Goal: Task Accomplishment & Management: Manage account settings

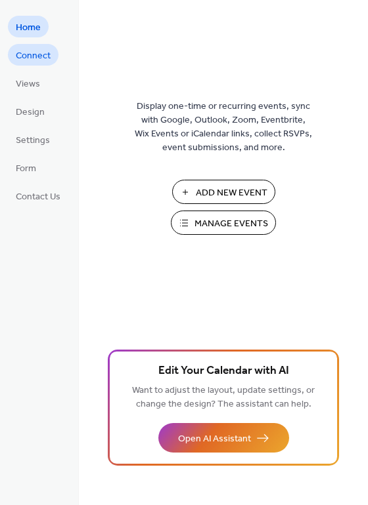
click at [34, 60] on span "Connect" at bounding box center [33, 56] width 35 height 14
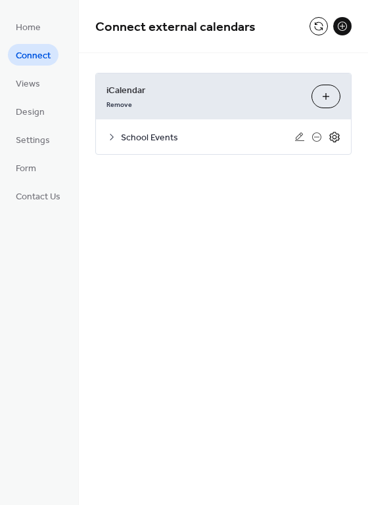
click at [333, 138] on icon at bounding box center [334, 137] width 5 height 5
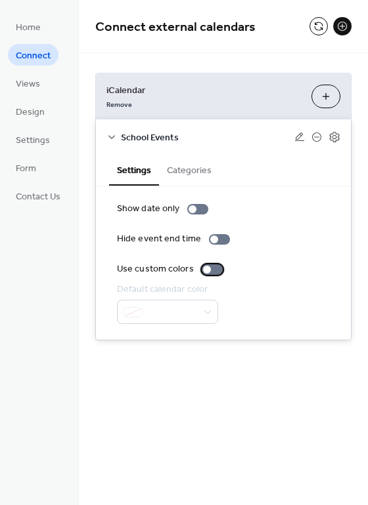
click at [215, 266] on div at bounding box center [211, 270] width 21 height 11
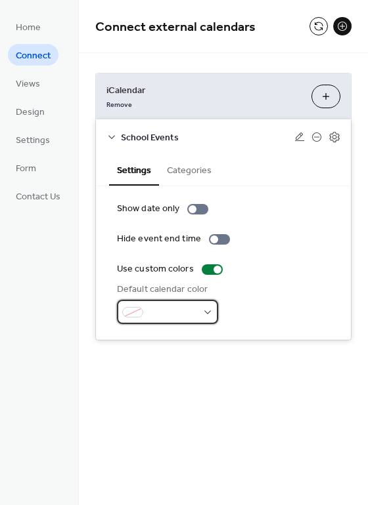
click at [207, 307] on div at bounding box center [167, 312] width 101 height 24
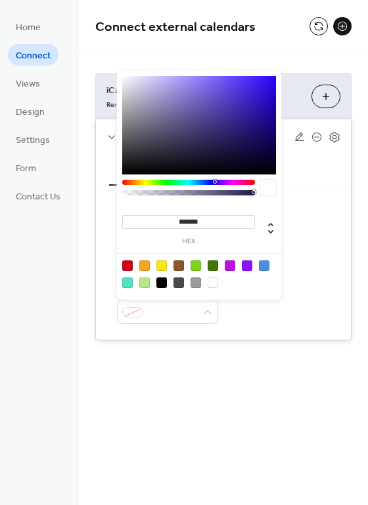
click at [213, 286] on div at bounding box center [212, 283] width 11 height 11
type input "*******"
click at [130, 360] on div "Connect external calendars iCalendar Remove Add iCalendar School Events Setting…" at bounding box center [223, 190] width 289 height 380
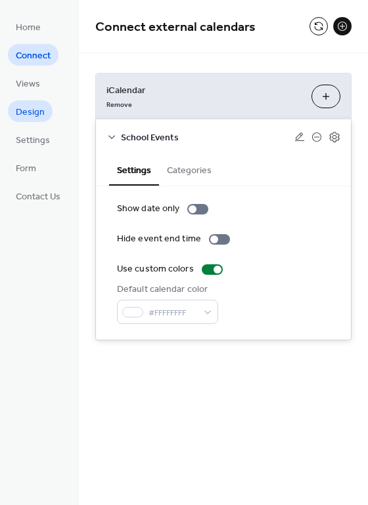
click at [49, 109] on link "Design" at bounding box center [30, 111] width 45 height 22
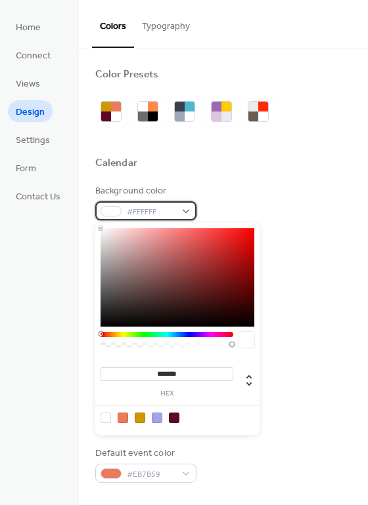
click at [184, 215] on div "#FFFFFF" at bounding box center [145, 210] width 101 height 19
click at [175, 417] on div at bounding box center [174, 418] width 11 height 11
type input "*******"
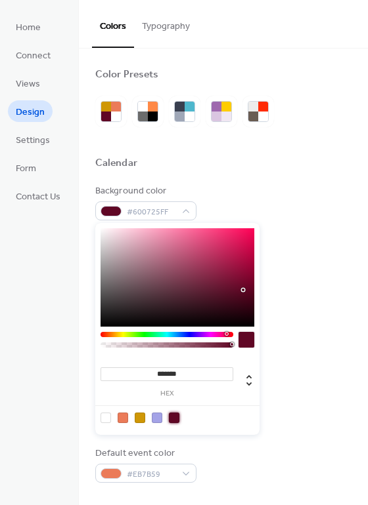
click at [308, 211] on div "Background color #600725FF" at bounding box center [223, 202] width 256 height 36
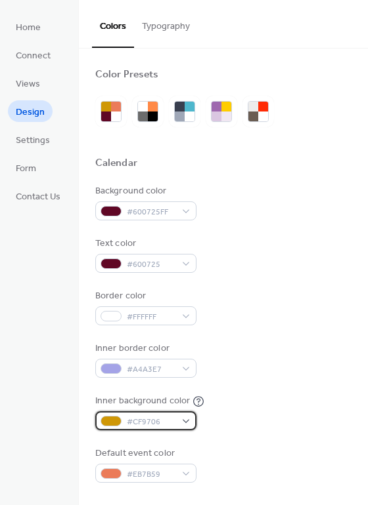
click at [186, 419] on div "#CF9706" at bounding box center [145, 421] width 101 height 19
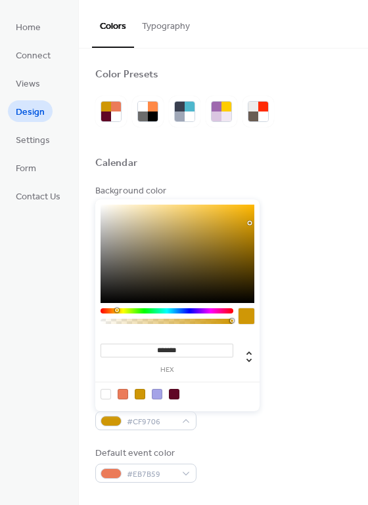
click at [173, 393] on div at bounding box center [174, 394] width 11 height 11
type input "*******"
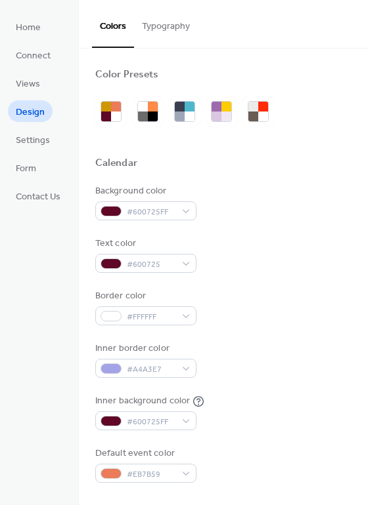
click at [307, 362] on div "Inner border color #A4A3E7" at bounding box center [223, 360] width 256 height 36
click at [190, 265] on div "#600725" at bounding box center [145, 263] width 101 height 19
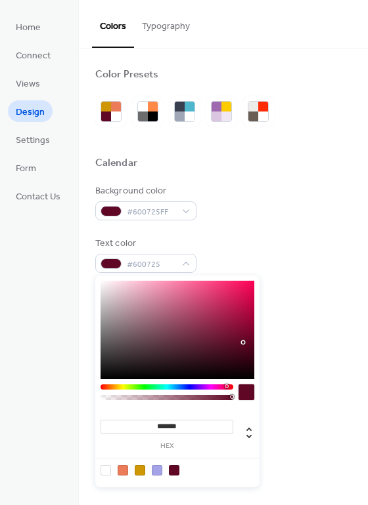
click at [104, 470] on div at bounding box center [105, 470] width 11 height 11
type input "*******"
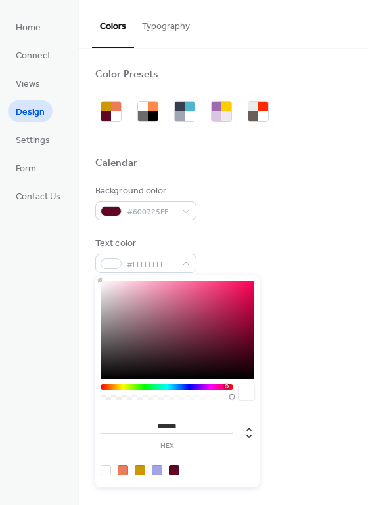
click at [324, 205] on div "Background color #600725FF" at bounding box center [223, 202] width 256 height 36
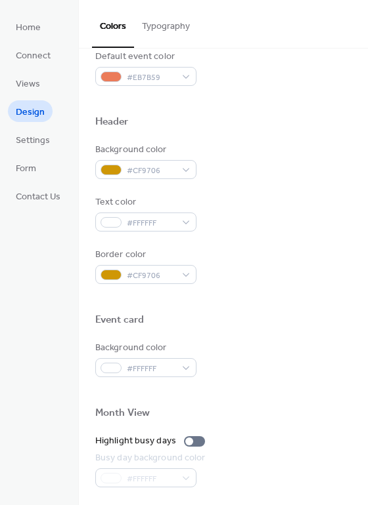
scroll to position [394, 0]
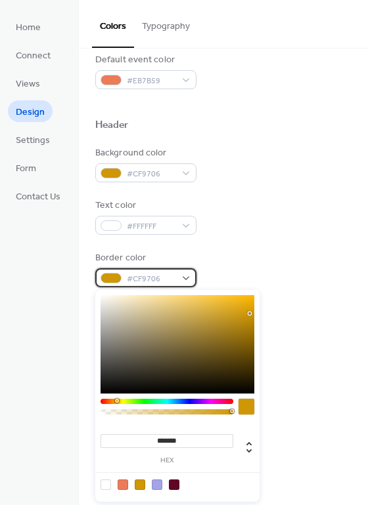
click at [194, 287] on div "#CF9706" at bounding box center [145, 277] width 101 height 19
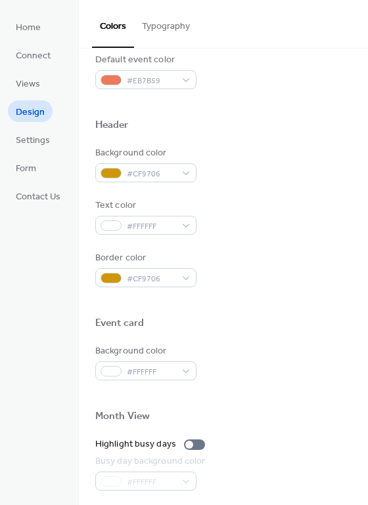
click at [255, 251] on div "Background color #CF9706 Text color #FFFFFF Border color #CF9706" at bounding box center [223, 216] width 256 height 141
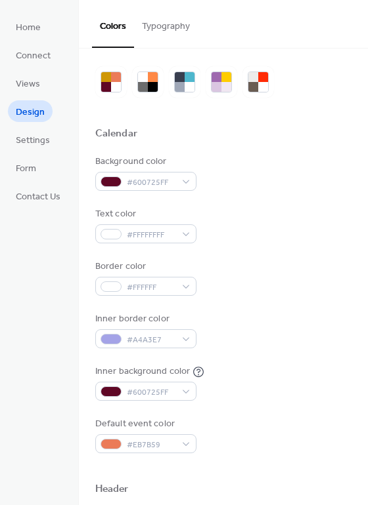
scroll to position [0, 0]
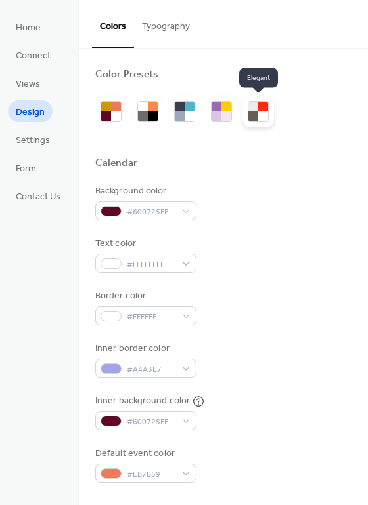
click at [253, 116] on div at bounding box center [253, 117] width 10 height 10
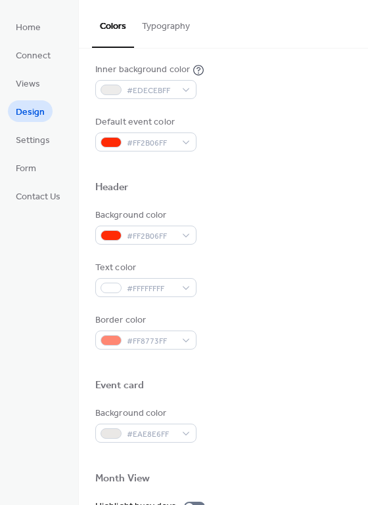
scroll to position [328, 0]
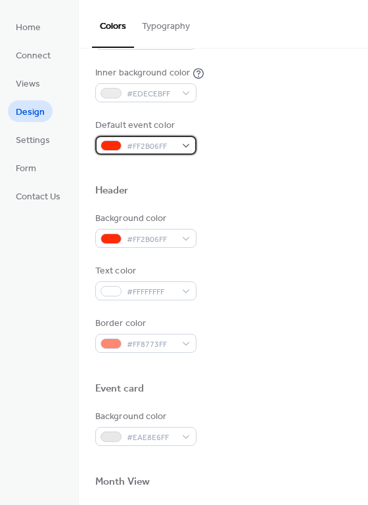
click at [186, 146] on div "#FF2B06FF" at bounding box center [145, 145] width 101 height 19
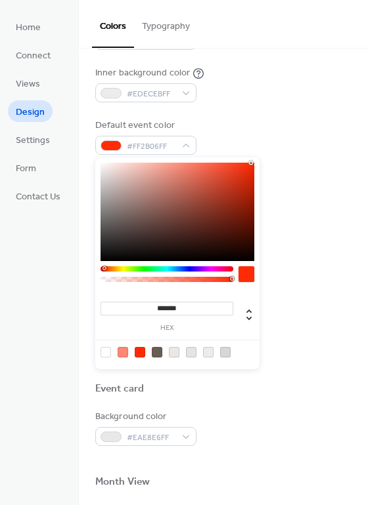
click at [266, 143] on div "Default event color #FF2B06FF" at bounding box center [223, 137] width 256 height 36
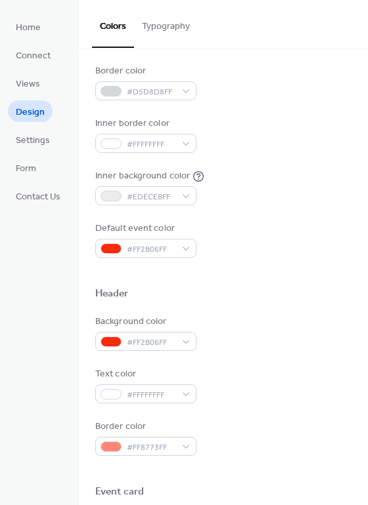
scroll to position [0, 0]
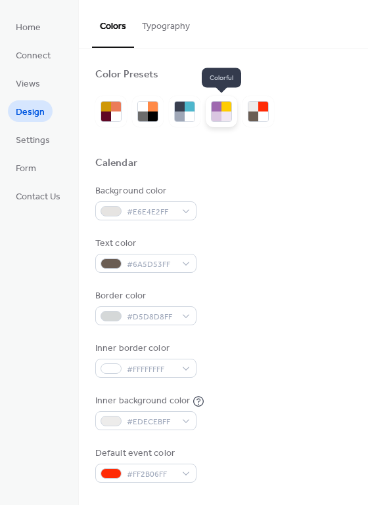
click at [223, 116] on div at bounding box center [226, 117] width 10 height 10
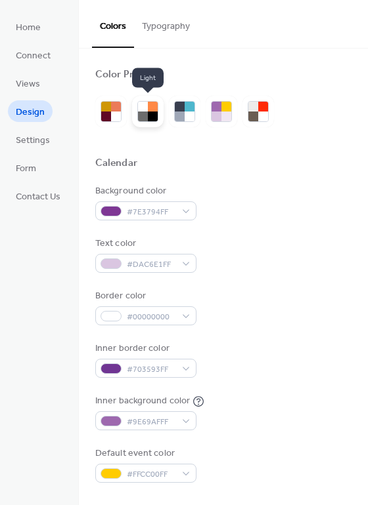
click at [138, 112] on div at bounding box center [143, 117] width 10 height 10
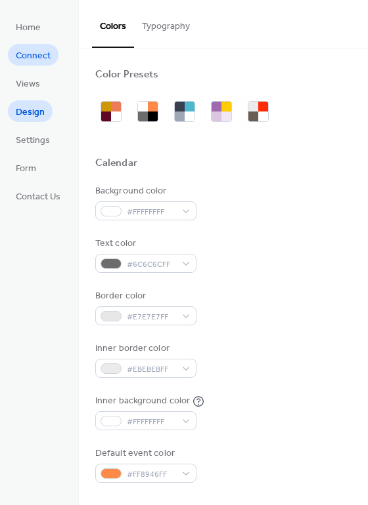
click at [44, 51] on span "Connect" at bounding box center [33, 56] width 35 height 14
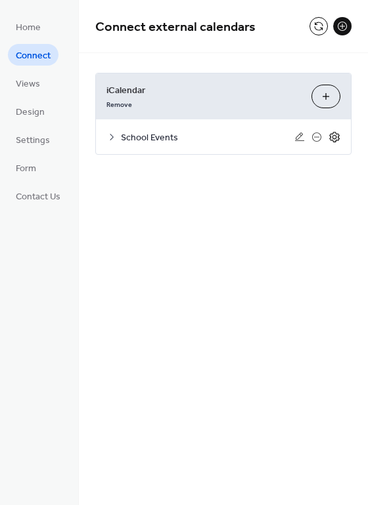
click at [331, 137] on icon at bounding box center [334, 137] width 12 height 12
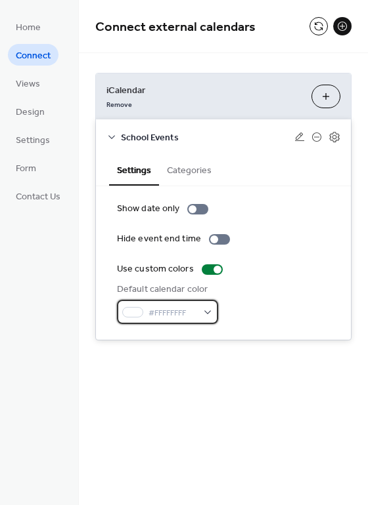
click at [197, 318] on div "#FFFFFFFF" at bounding box center [167, 312] width 101 height 24
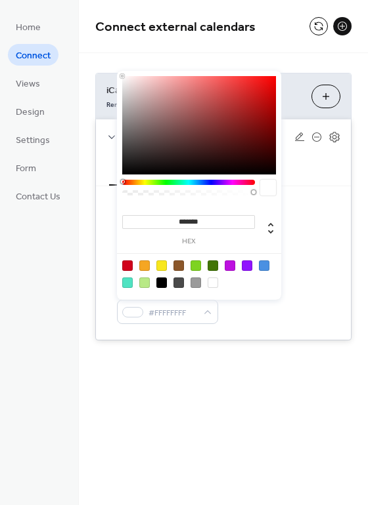
click at [252, 314] on div "Default calendar color #FFFFFFFF" at bounding box center [223, 303] width 213 height 41
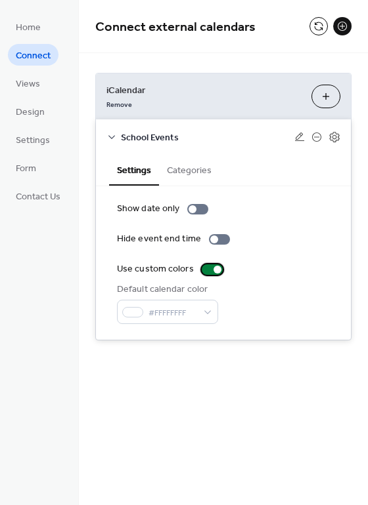
click at [202, 268] on div at bounding box center [211, 270] width 21 height 11
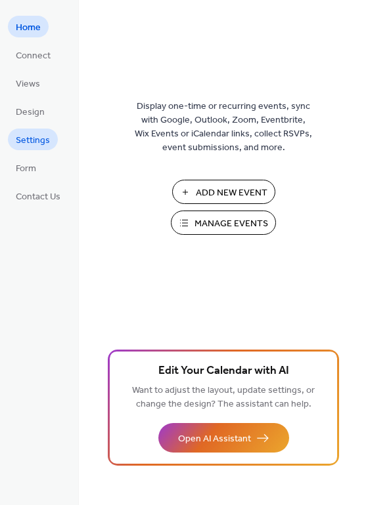
click at [45, 146] on span "Settings" at bounding box center [33, 141] width 34 height 14
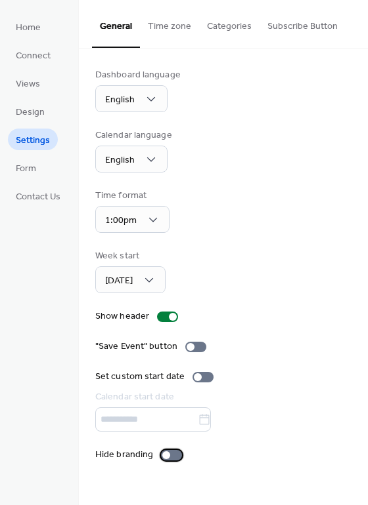
click at [167, 461] on label "Hide branding" at bounding box center [141, 455] width 92 height 14
click at [142, 291] on div "[DATE]" at bounding box center [130, 279] width 70 height 27
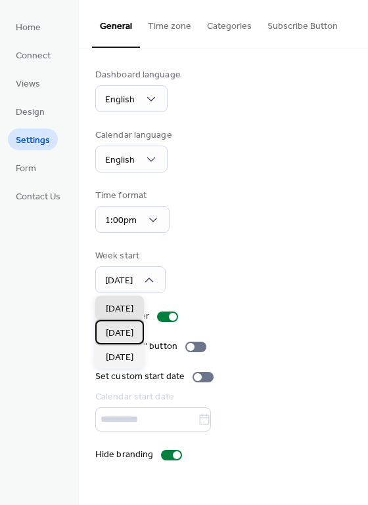
click at [119, 335] on span "[DATE]" at bounding box center [120, 334] width 28 height 14
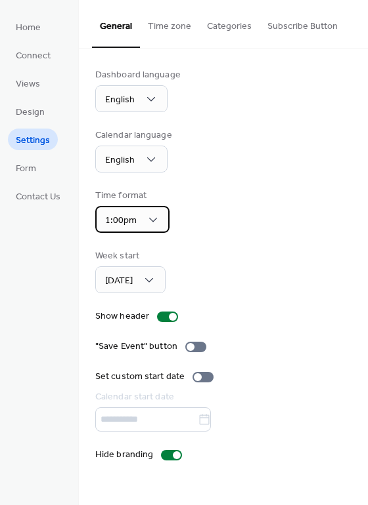
click at [161, 219] on div "1:00pm" at bounding box center [132, 219] width 74 height 27
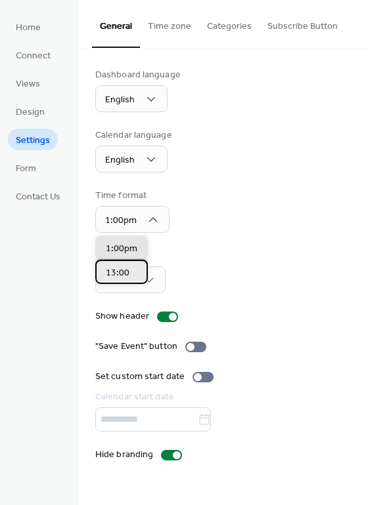
click at [119, 268] on span "13:00" at bounding box center [118, 273] width 24 height 14
